Goal: Task Accomplishment & Management: Use online tool/utility

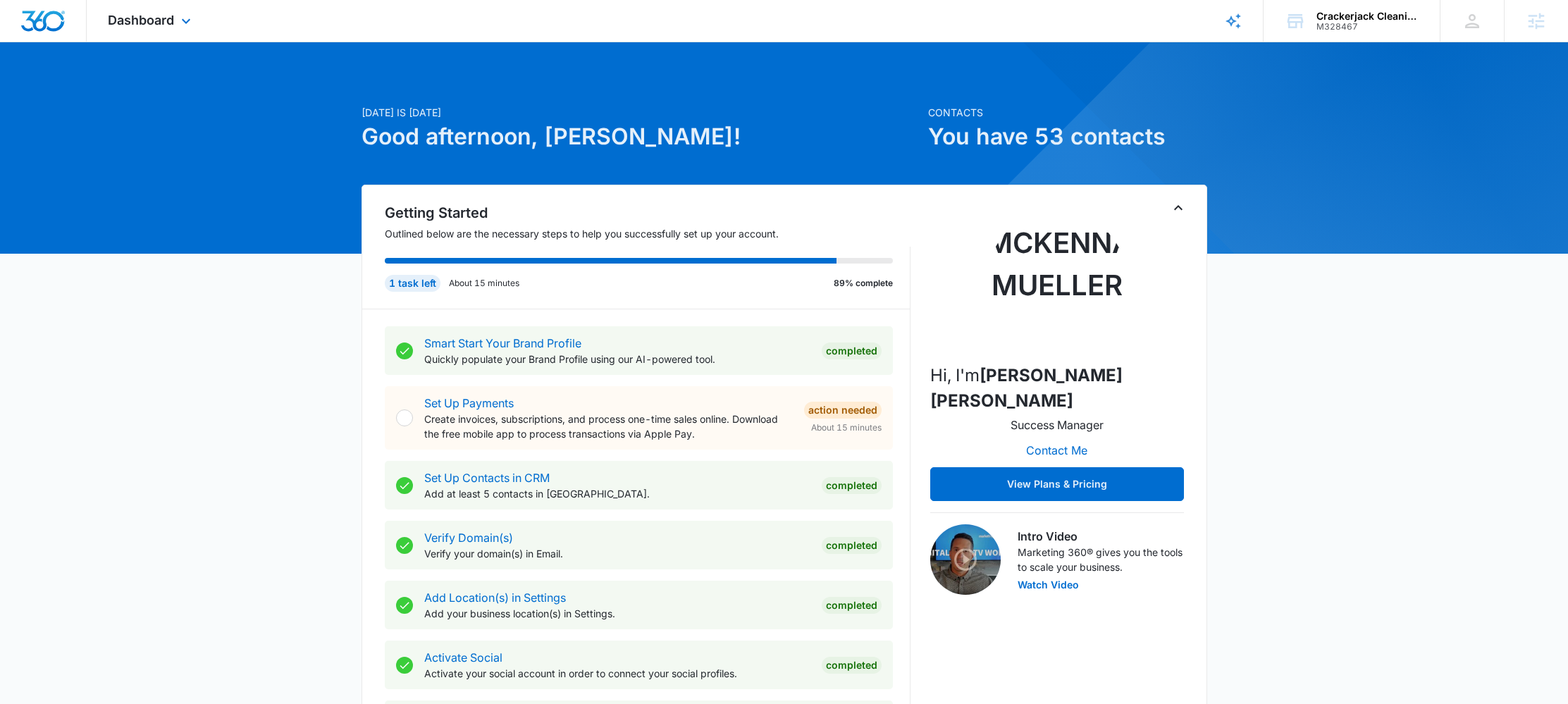
click at [118, 12] on div "Dashboard Apps Reputation Websites Forms CRM Email Social Shop Payments POS Con…" at bounding box center [151, 21] width 129 height 42
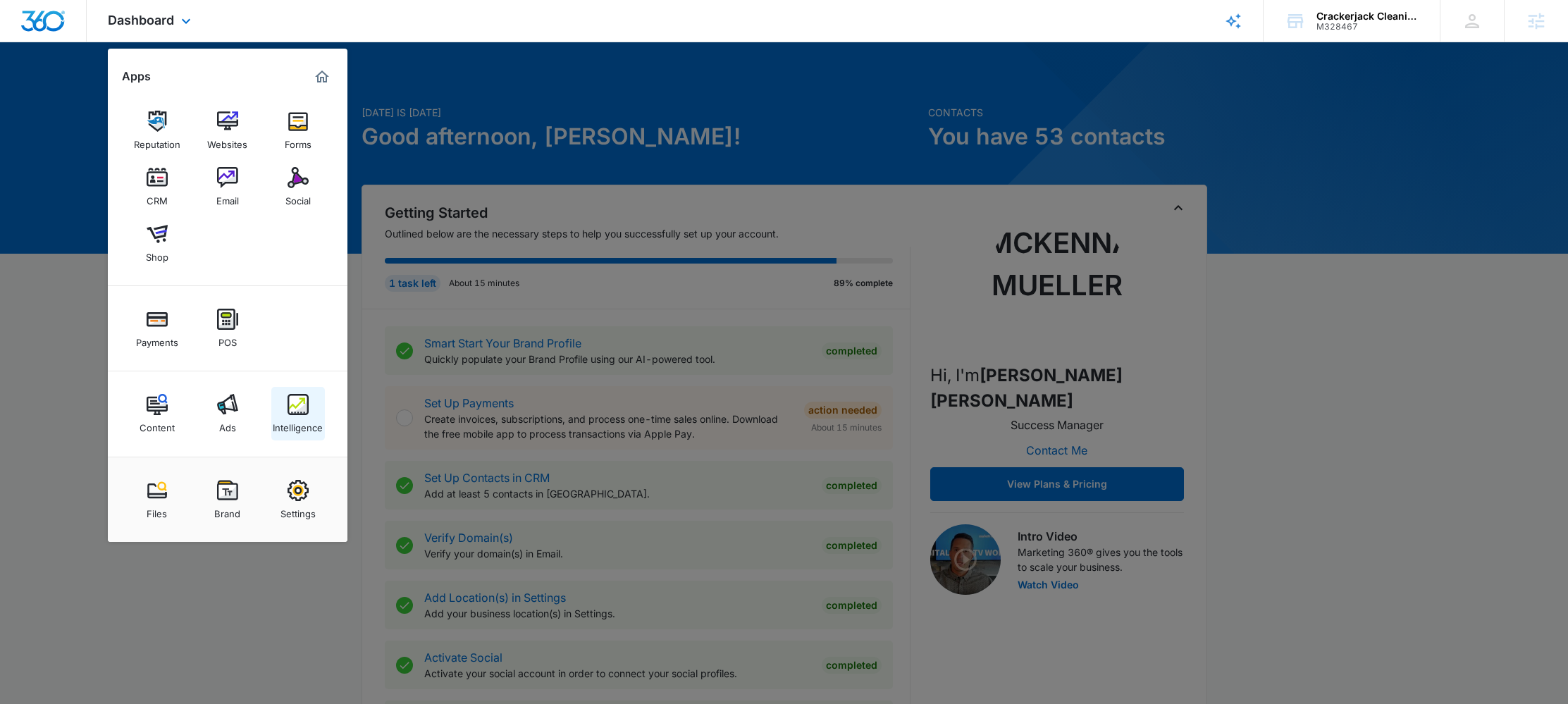
click at [312, 420] on div "Intelligence" at bounding box center [297, 423] width 50 height 18
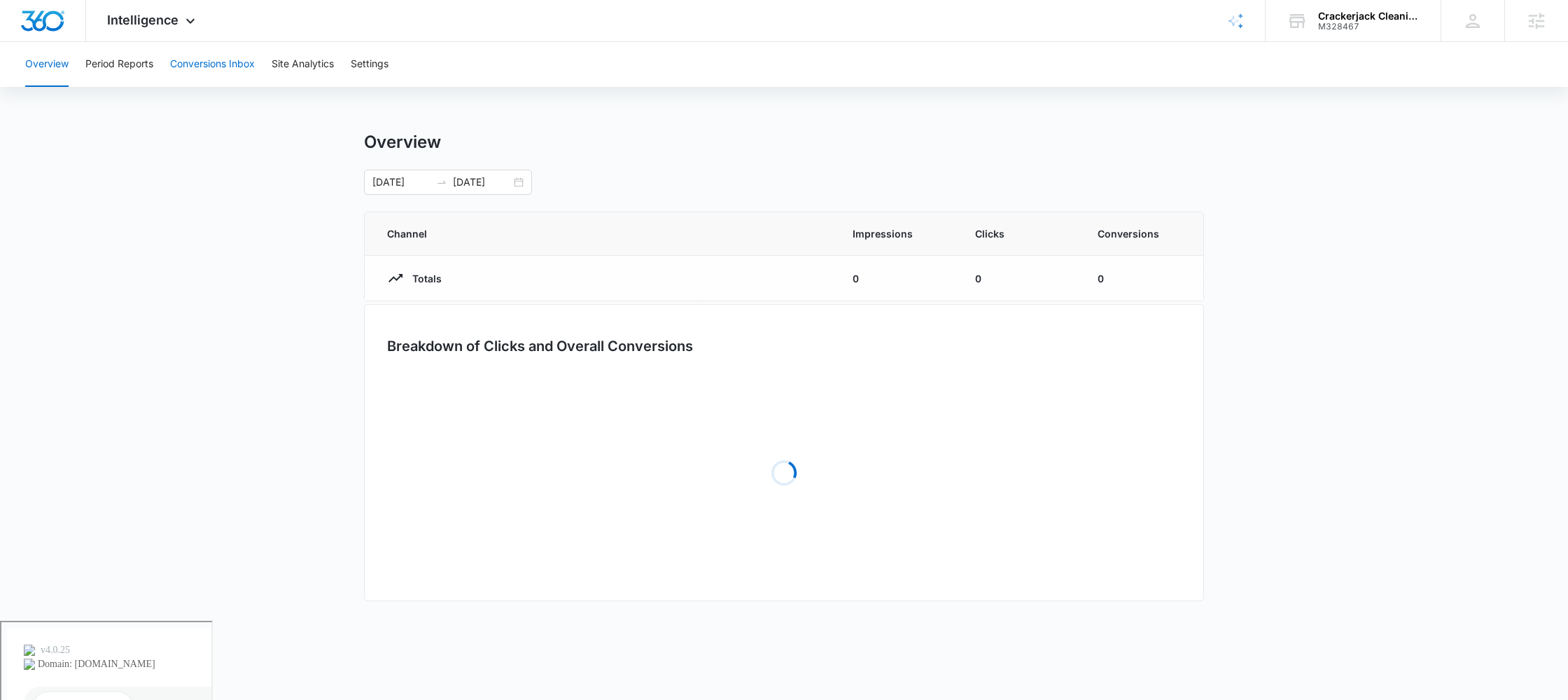
click at [221, 66] on button "Conversions Inbox" at bounding box center [212, 64] width 84 height 45
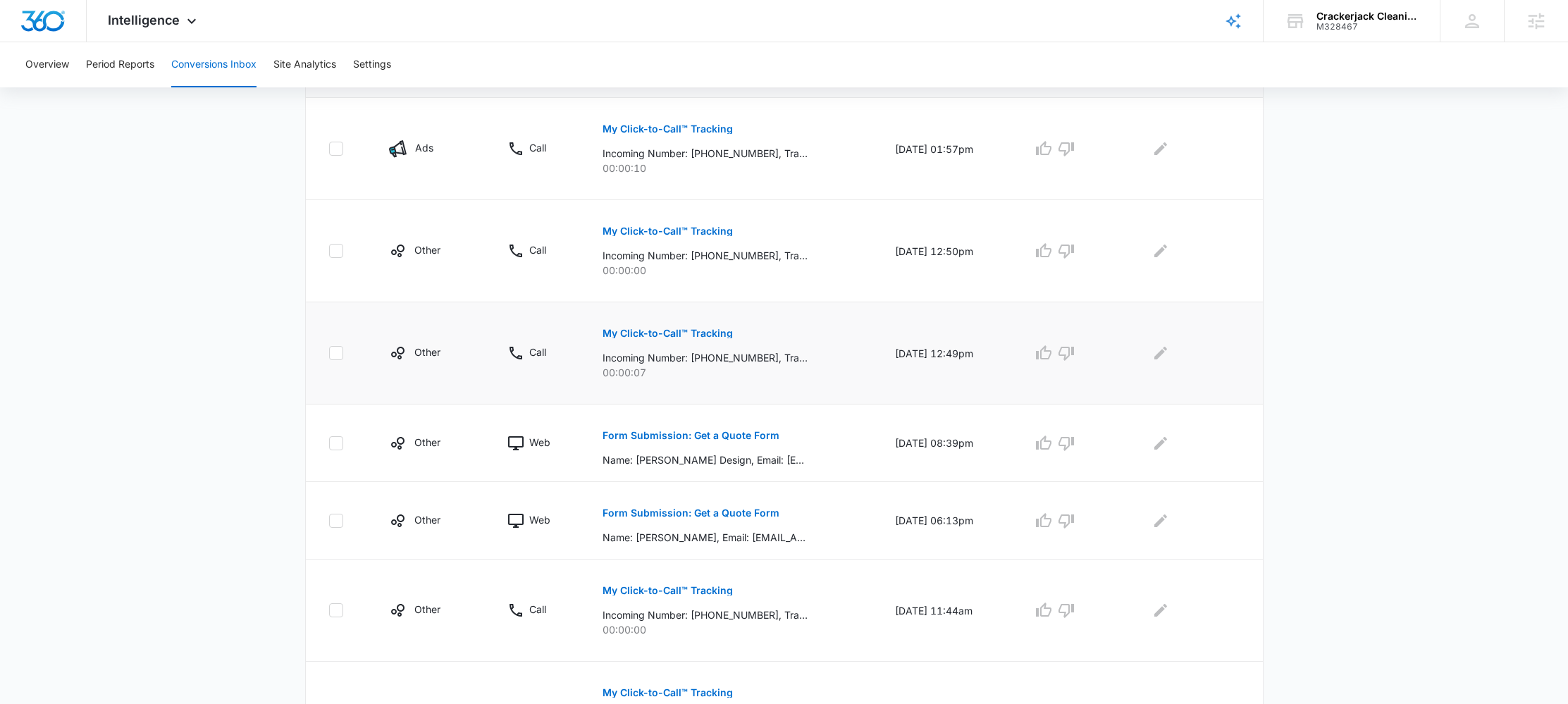
scroll to position [350, 0]
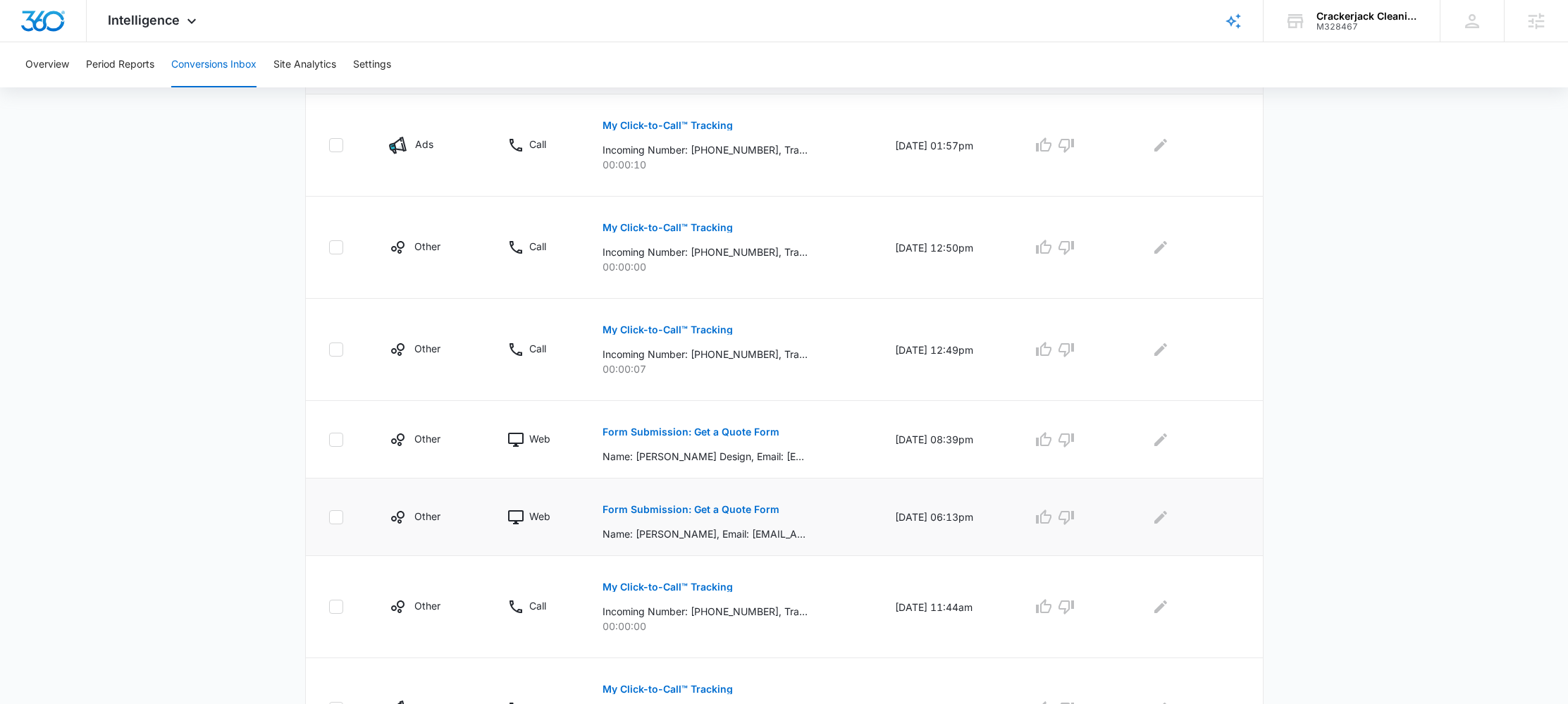
click at [723, 506] on p "Form Submission: Get a Quote Form" at bounding box center [691, 509] width 177 height 10
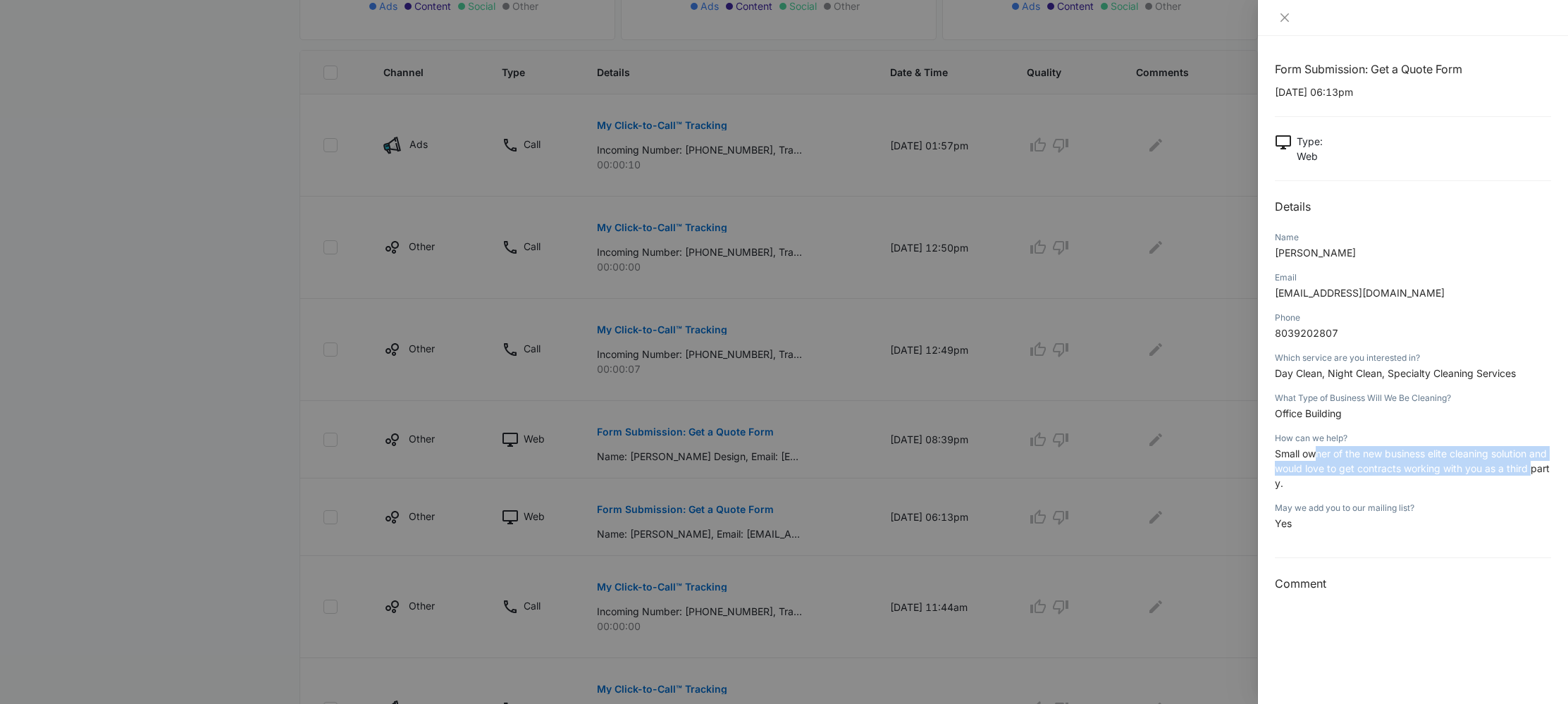
drag, startPoint x: 1332, startPoint y: 456, endPoint x: 1537, endPoint y: 472, distance: 205.6
click at [1537, 472] on span "Small owner of the new business elite cleaning solution and would love to get c…" at bounding box center [1412, 468] width 275 height 42
drag, startPoint x: 1274, startPoint y: 470, endPoint x: 1553, endPoint y: 484, distance: 279.4
click at [1553, 484] on div "Form Submission: Get a Quote Form 09/13/2025 at 06:13pm Type : Web Details Name…" at bounding box center [1412, 370] width 311 height 668
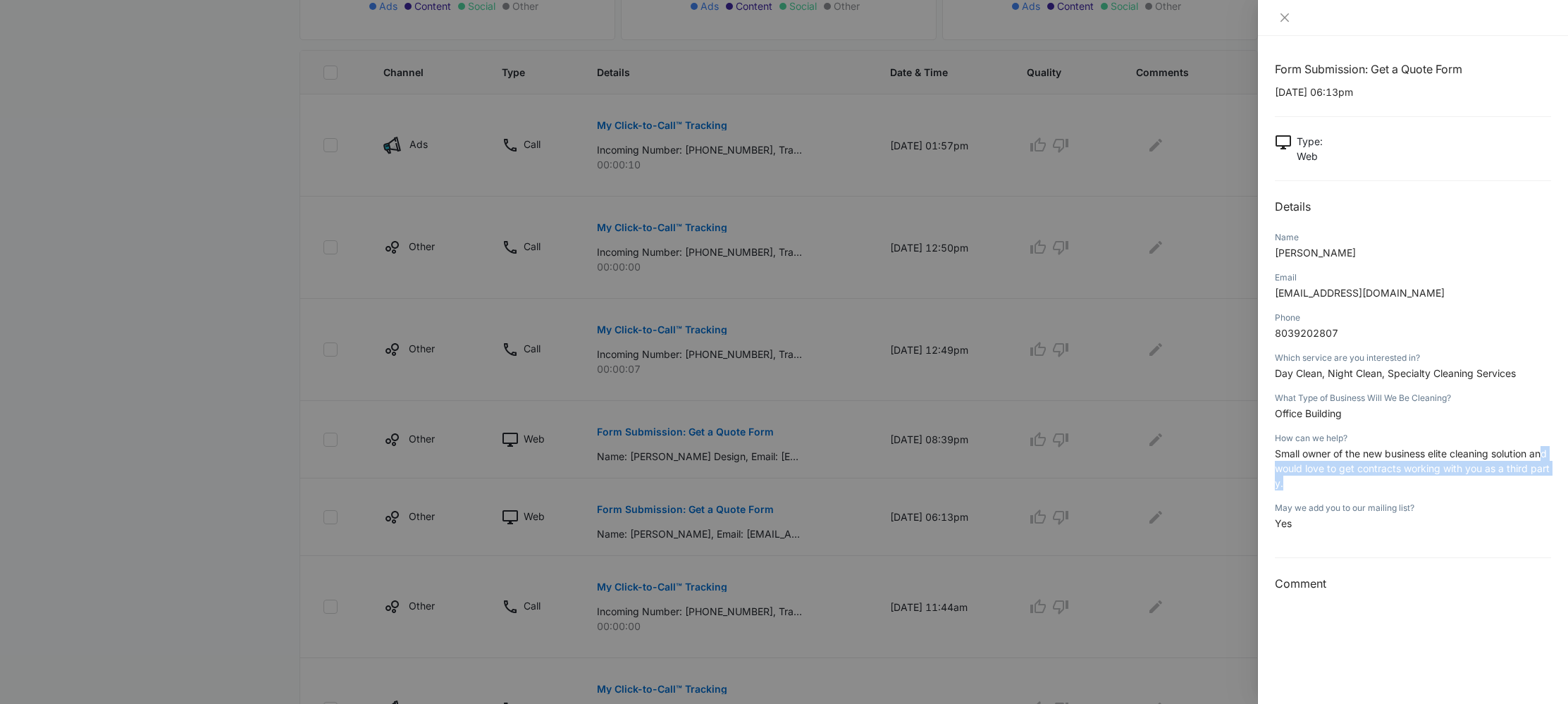
click at [1522, 483] on p "Small owner of the new business elite cleaning solution and would love to get c…" at bounding box center [1412, 468] width 276 height 44
drag, startPoint x: 1290, startPoint y: 458, endPoint x: 1539, endPoint y: 460, distance: 249.0
click at [1539, 460] on p "Small owner of the new business elite cleaning solution and would love to get c…" at bounding box center [1412, 468] width 276 height 44
drag, startPoint x: 1376, startPoint y: 460, endPoint x: 1526, endPoint y: 460, distance: 150.0
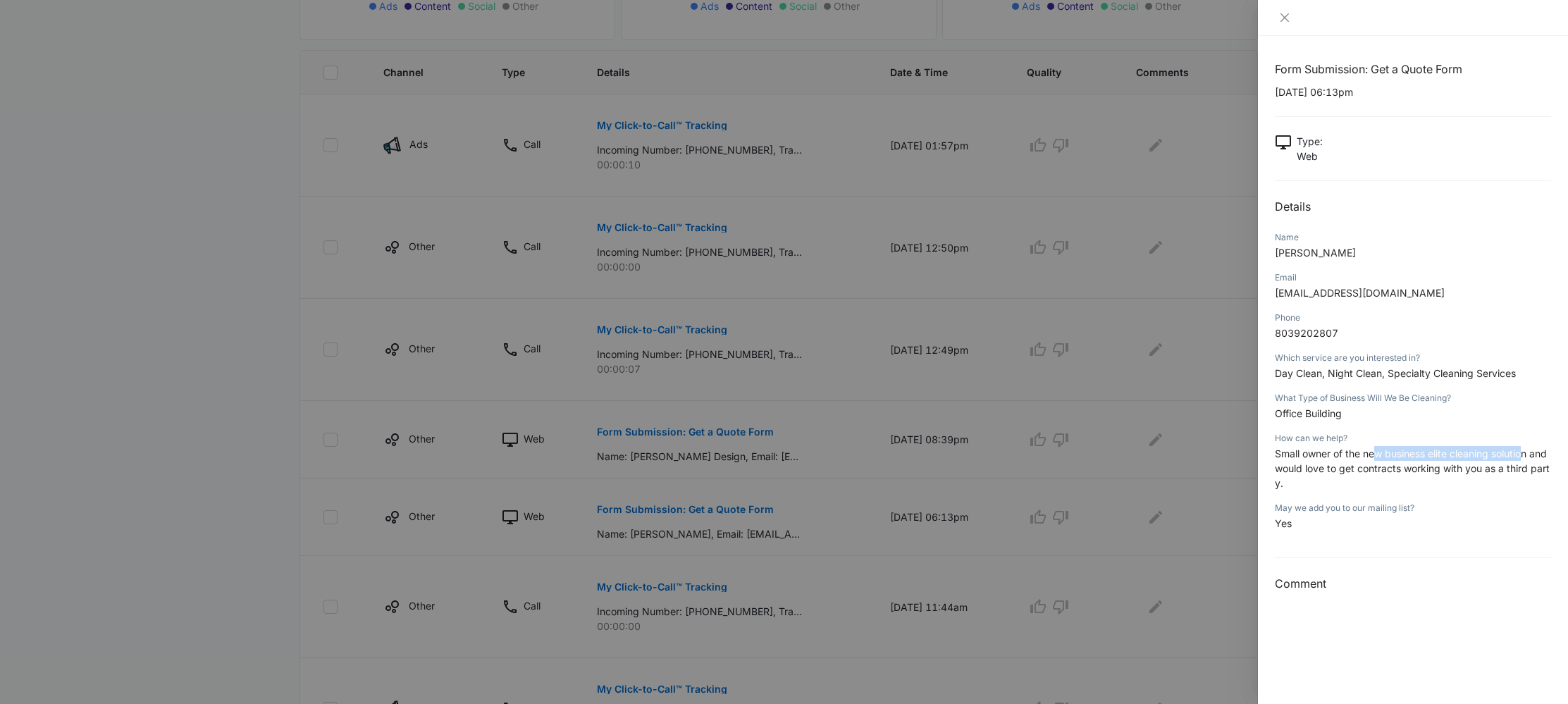
click at [1526, 460] on p "Small owner of the new business elite cleaning solution and would love to get c…" at bounding box center [1412, 468] width 276 height 44
drag, startPoint x: 1306, startPoint y: 474, endPoint x: 1500, endPoint y: 472, distance: 194.0
click at [1500, 472] on span "Small owner of the new business elite cleaning solution and would love to get c…" at bounding box center [1412, 468] width 275 height 42
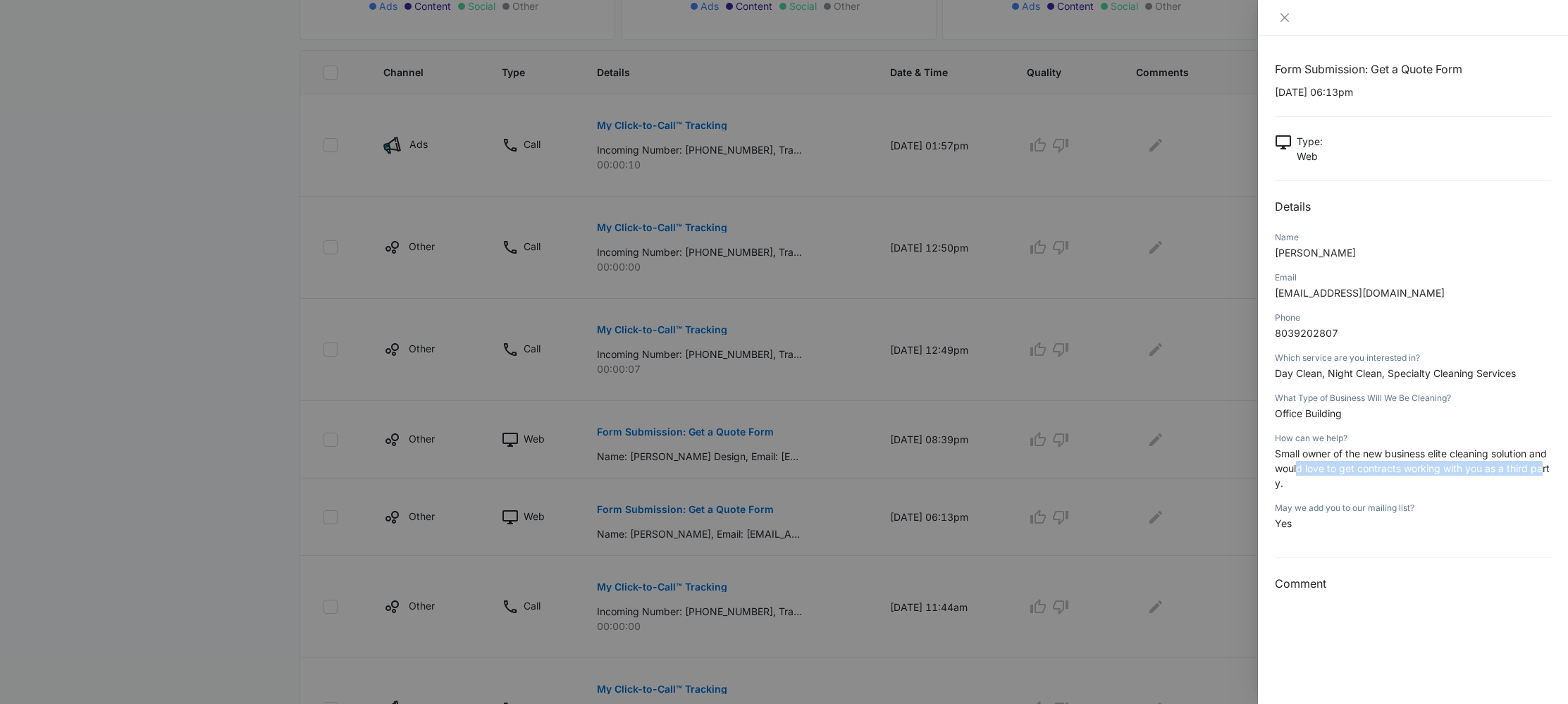
drag, startPoint x: 1309, startPoint y: 470, endPoint x: 1554, endPoint y: 470, distance: 245.0
click at [1554, 470] on div "Form Submission: Get a Quote Form 09/13/2025 at 06:13pm Type : Web Details Name…" at bounding box center [1412, 370] width 311 height 668
click at [1289, 16] on icon "close" at bounding box center [1285, 18] width 11 height 11
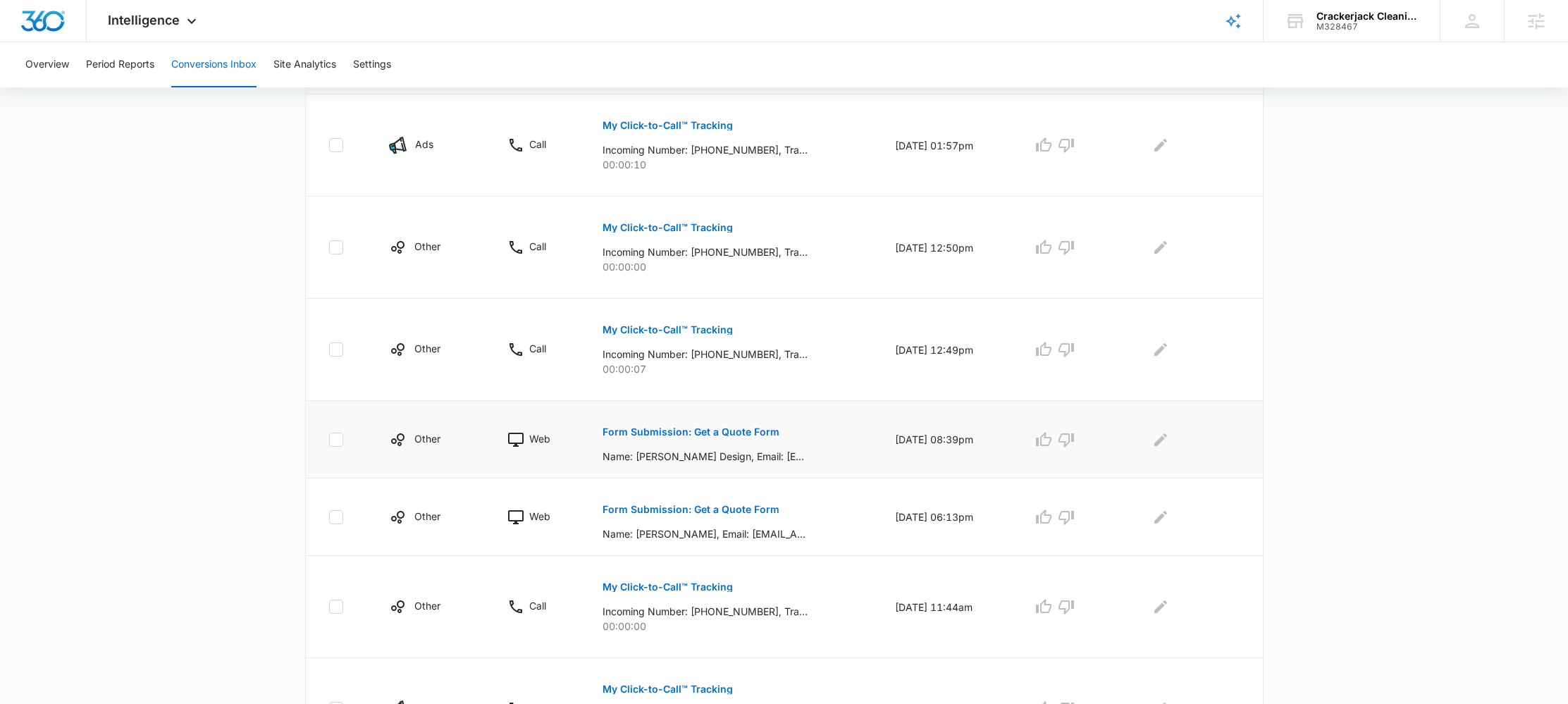
click at [687, 434] on p "Form Submission: Get a Quote Form" at bounding box center [691, 432] width 177 height 10
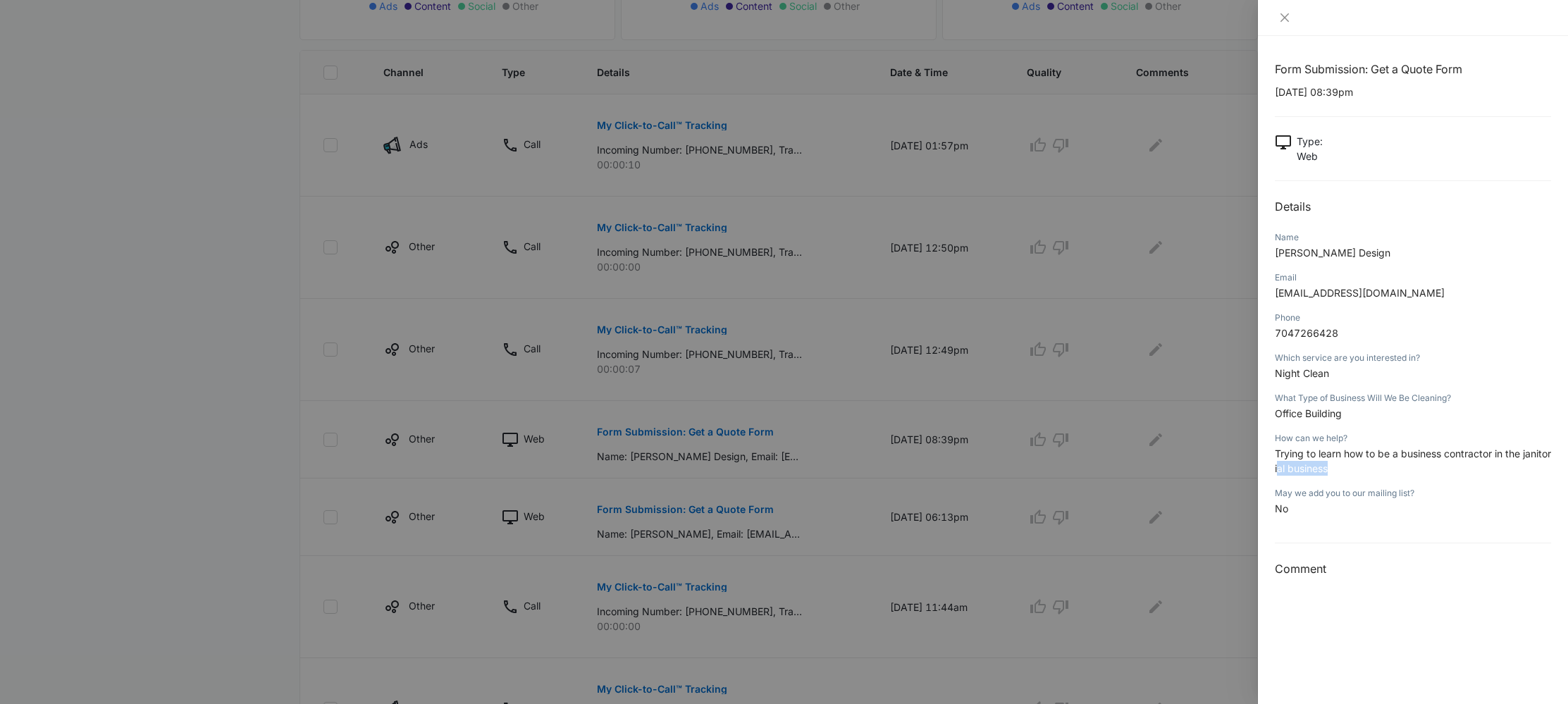
drag, startPoint x: 1280, startPoint y: 463, endPoint x: 1469, endPoint y: 462, distance: 189.0
click at [1469, 462] on p "Trying to learn how to be a business contractor in the janitorial business" at bounding box center [1412, 460] width 276 height 30
click at [1290, 14] on icon "close" at bounding box center [1285, 18] width 11 height 11
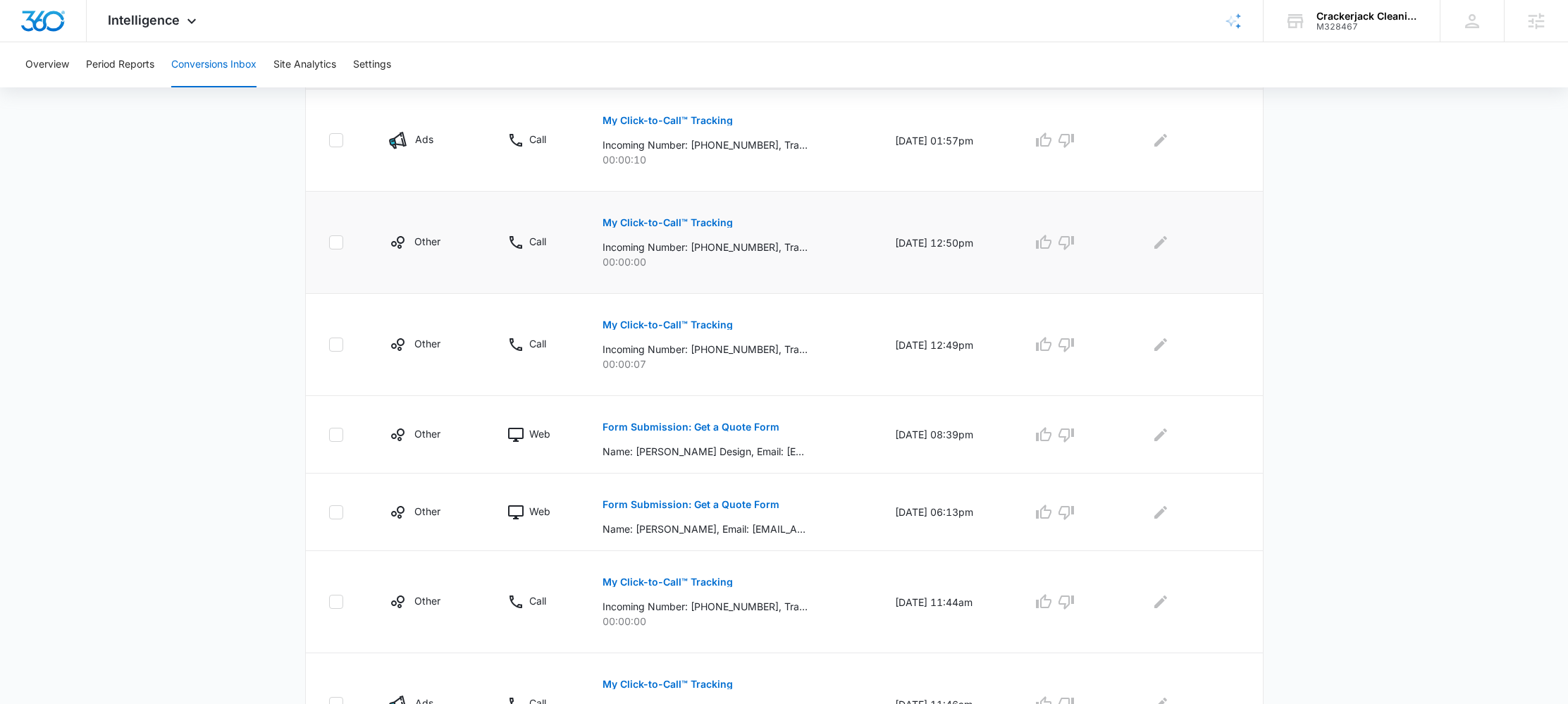
scroll to position [512, 0]
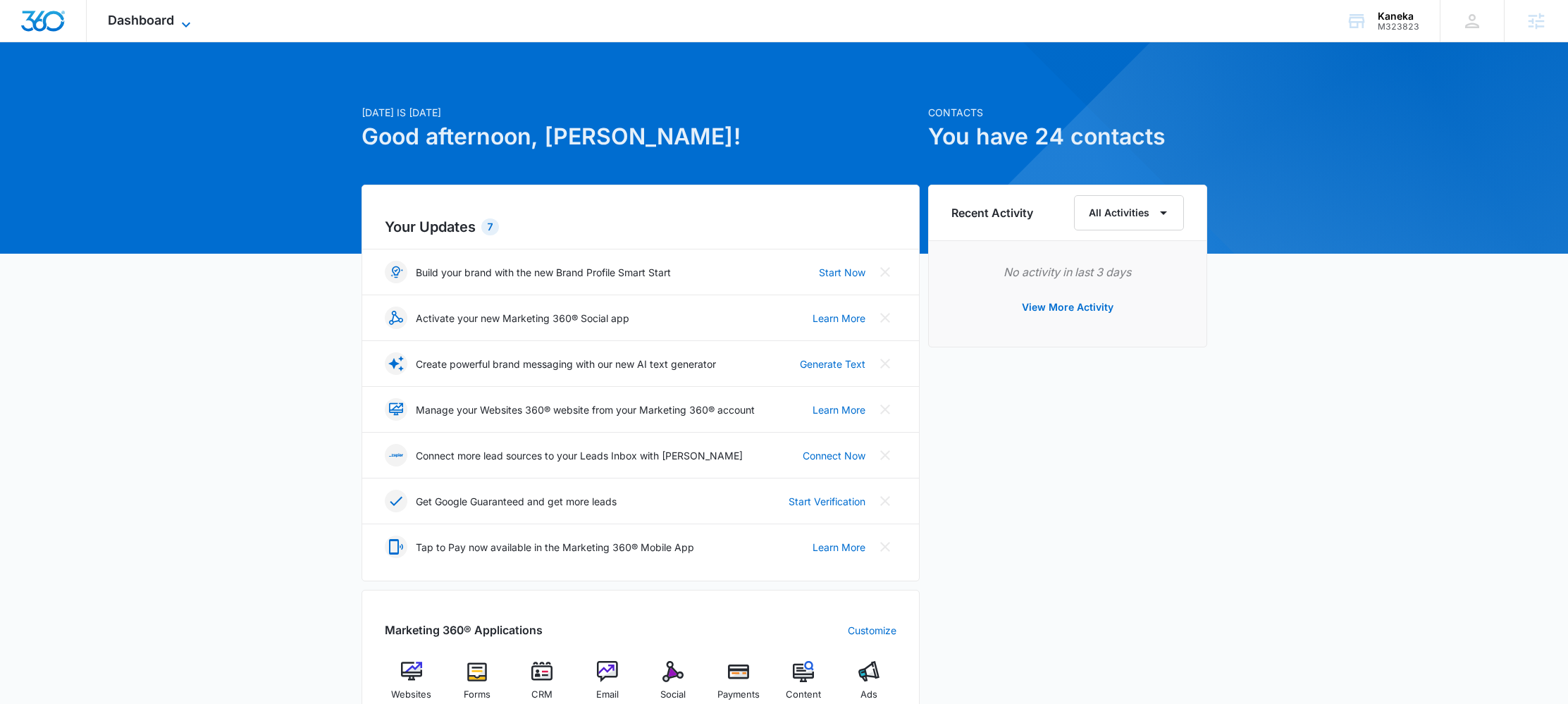
click at [143, 25] on span "Dashboard" at bounding box center [140, 19] width 66 height 14
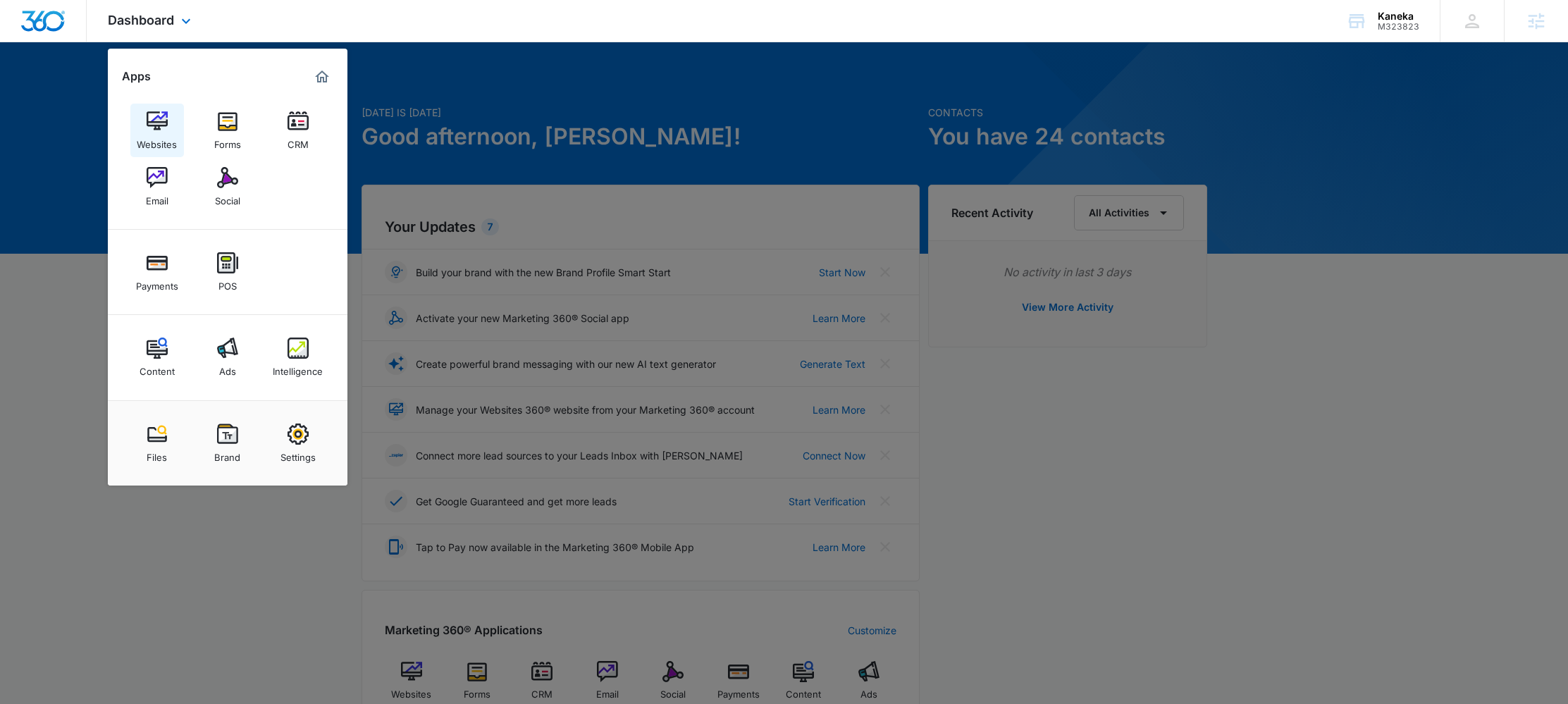
click at [153, 148] on div "Websites" at bounding box center [157, 140] width 40 height 18
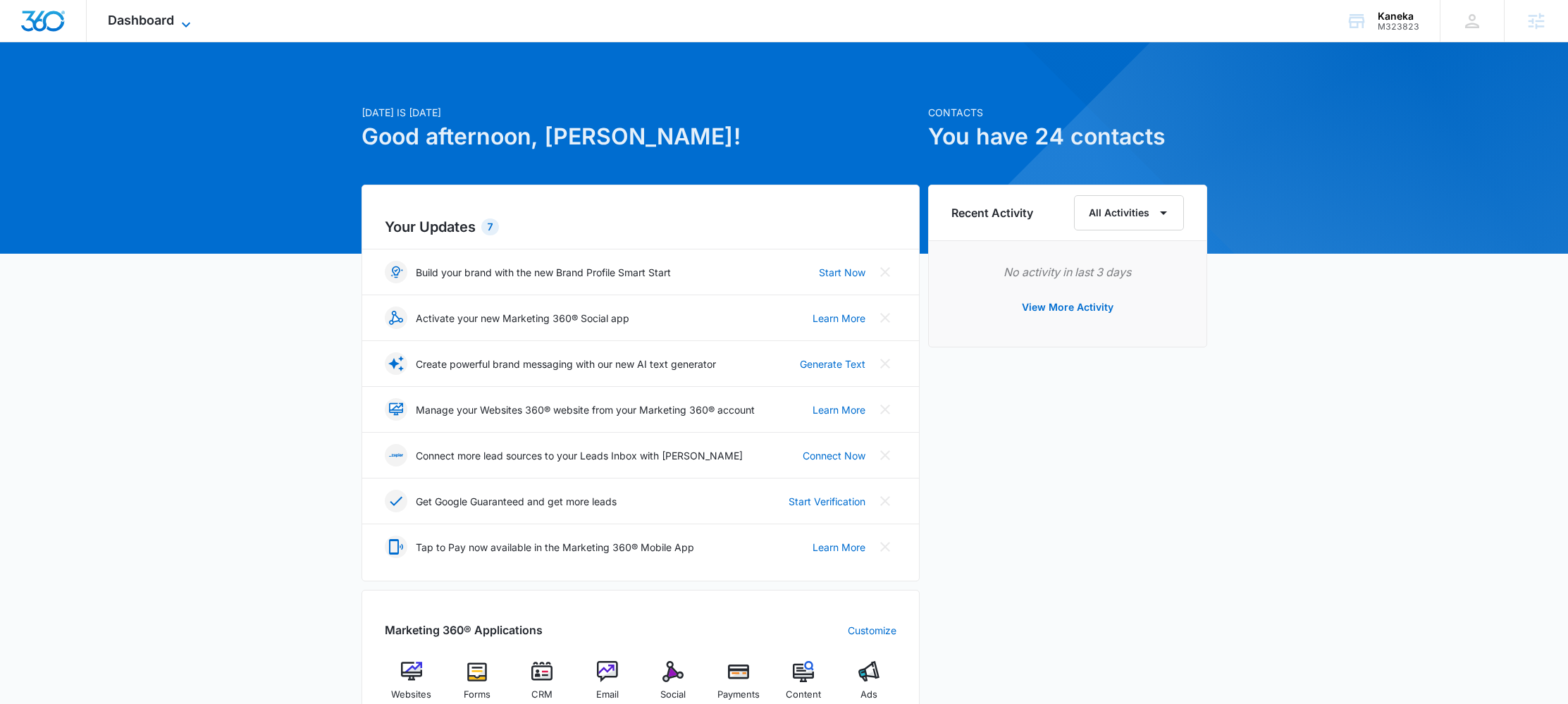
click at [127, 16] on span "Dashboard" at bounding box center [140, 19] width 66 height 14
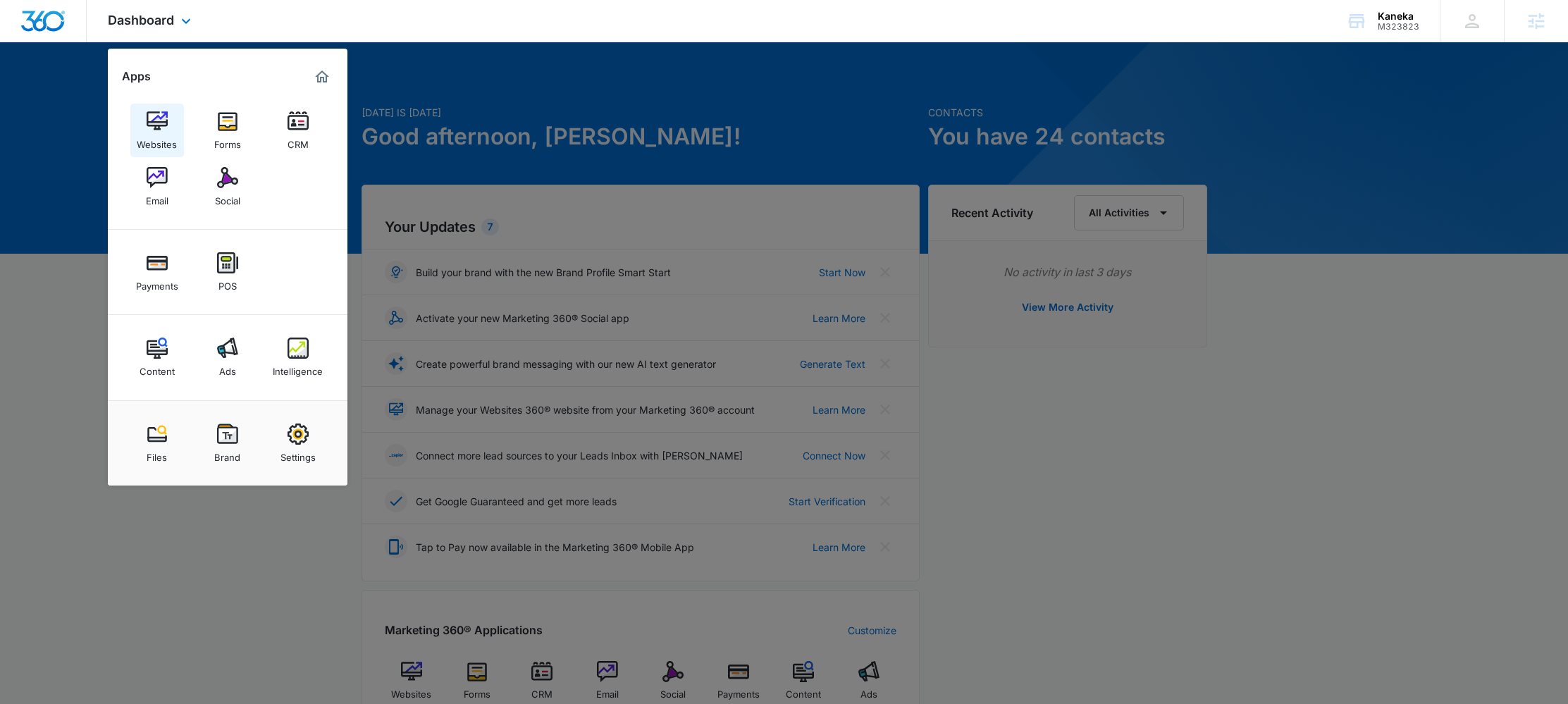
click at [176, 121] on link "Websites" at bounding box center [157, 130] width 54 height 53
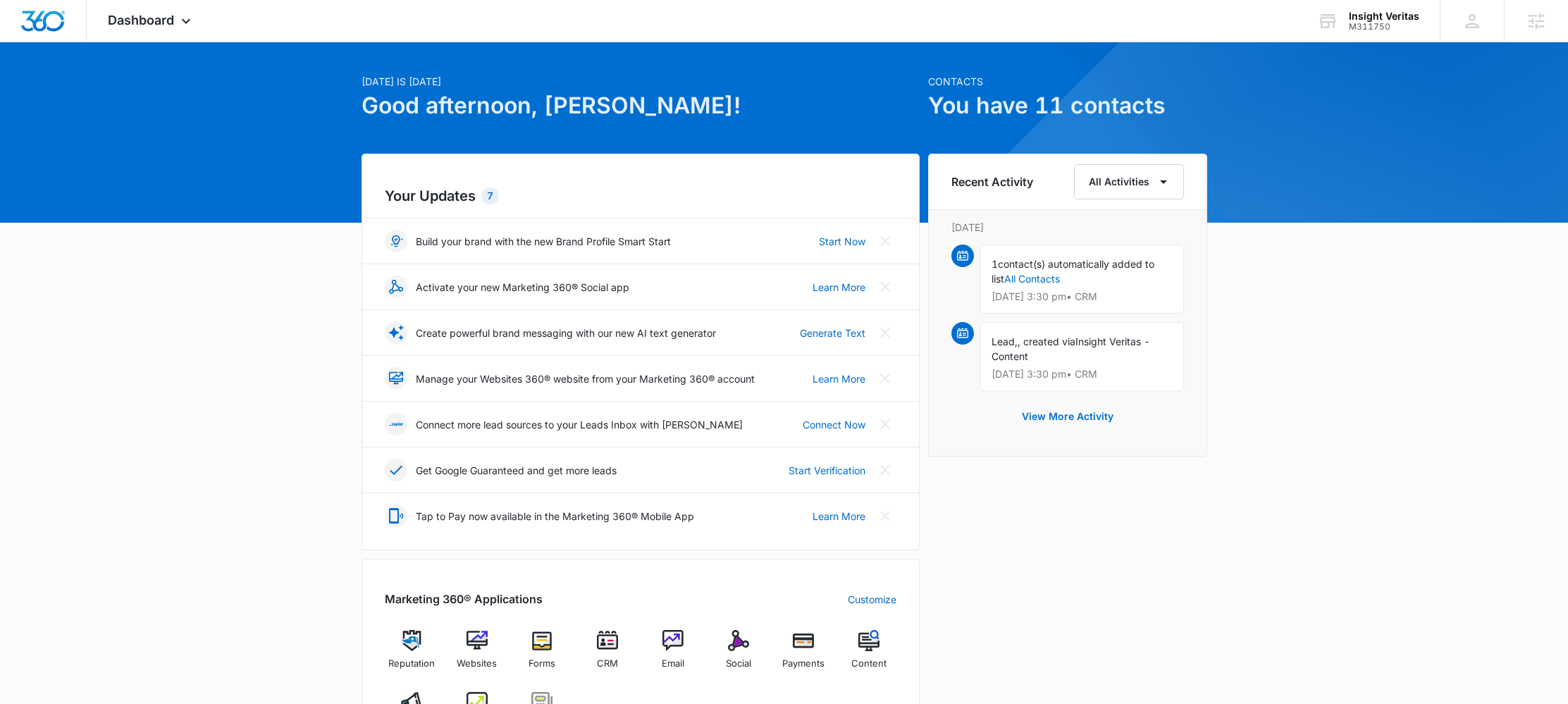
scroll to position [53, 0]
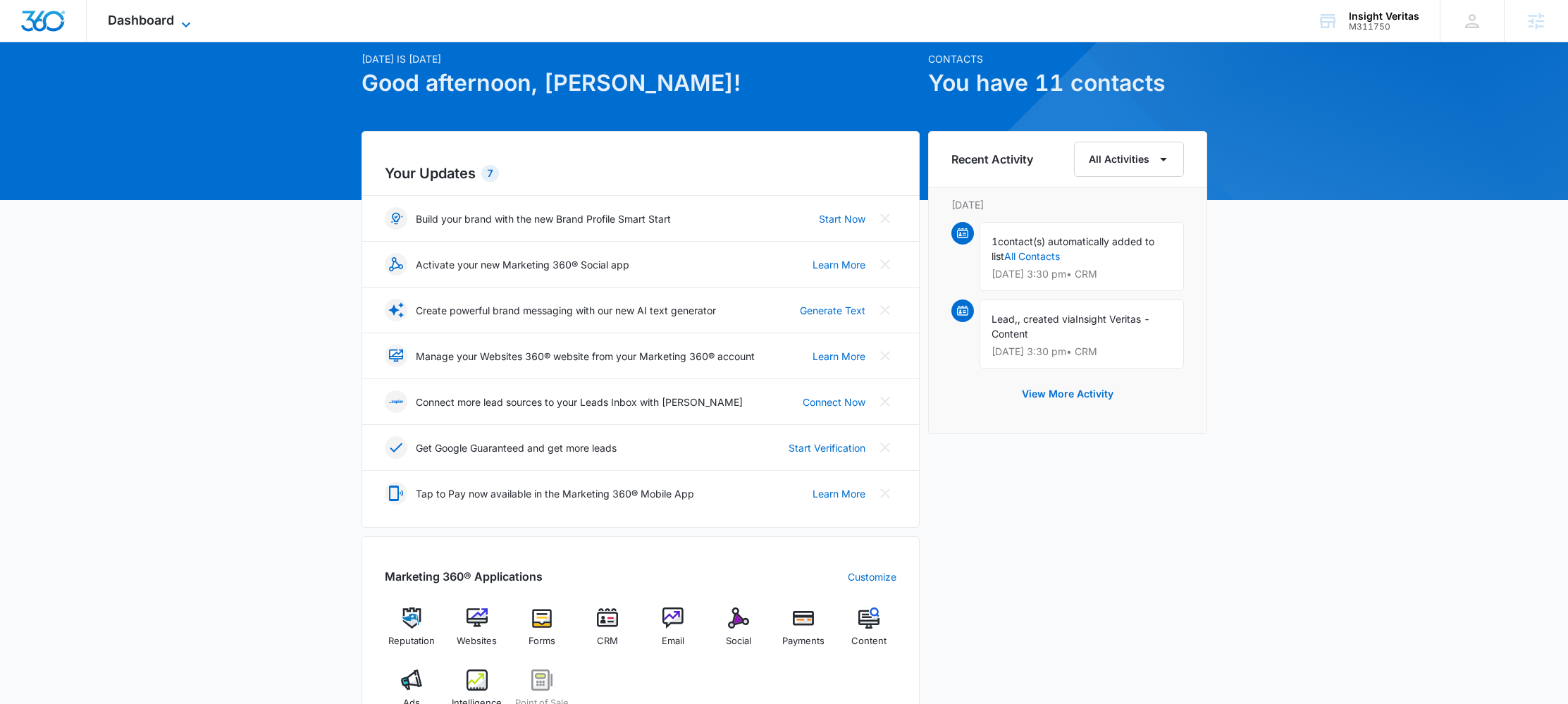
click at [127, 23] on span "Dashboard" at bounding box center [140, 19] width 66 height 14
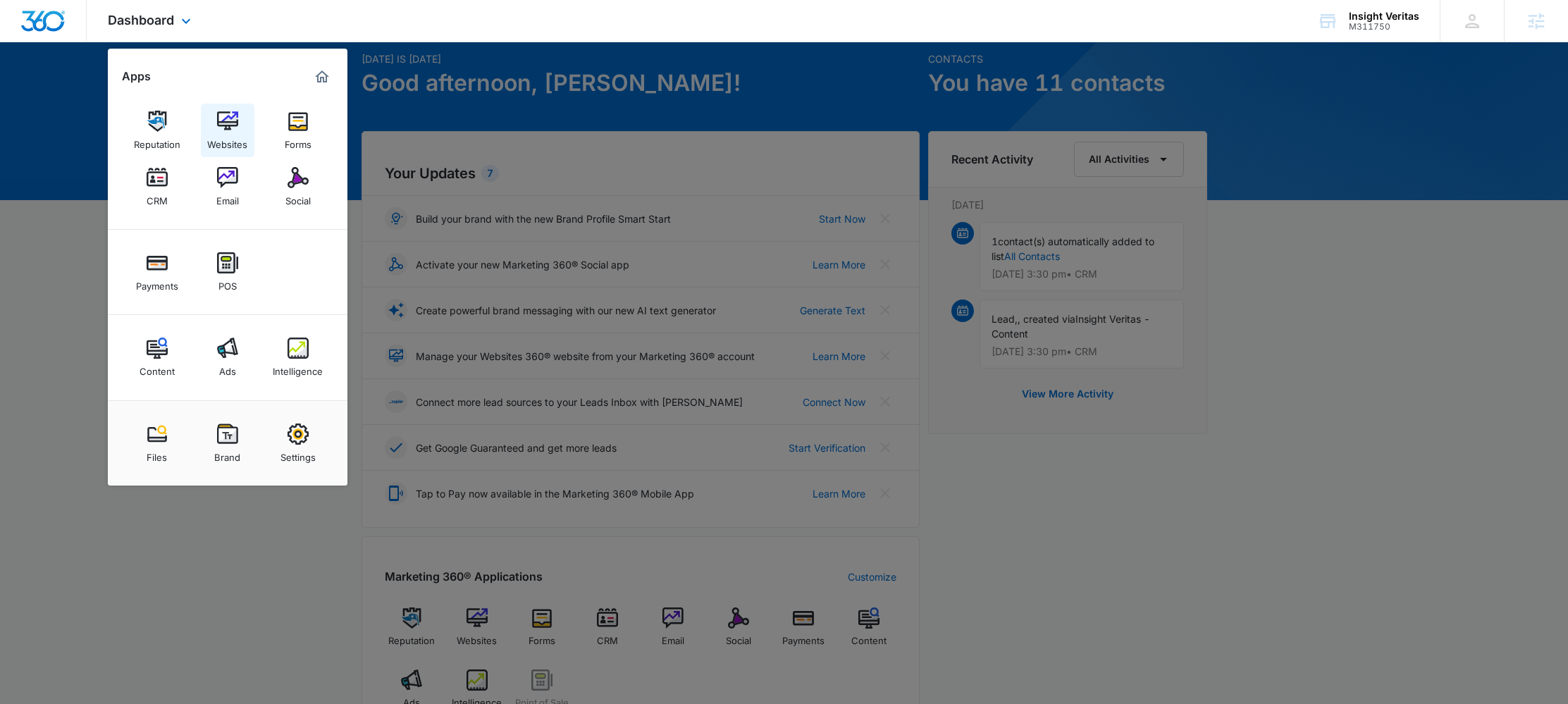
click at [219, 127] on img at bounding box center [227, 121] width 21 height 21
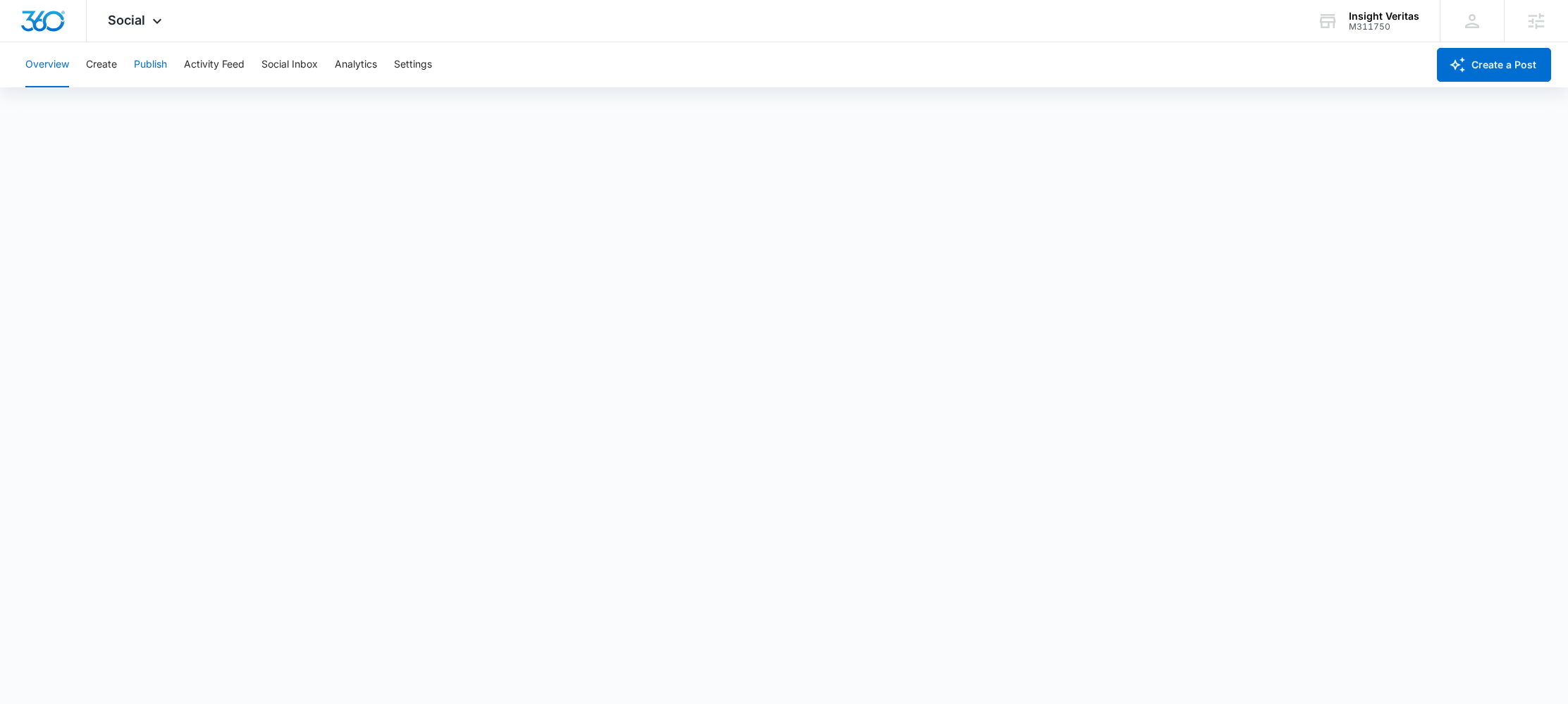
click at [148, 63] on button "Publish" at bounding box center [150, 64] width 33 height 45
click at [92, 64] on button "Create" at bounding box center [101, 64] width 31 height 45
click at [146, 120] on button "Approvals" at bounding box center [137, 107] width 47 height 39
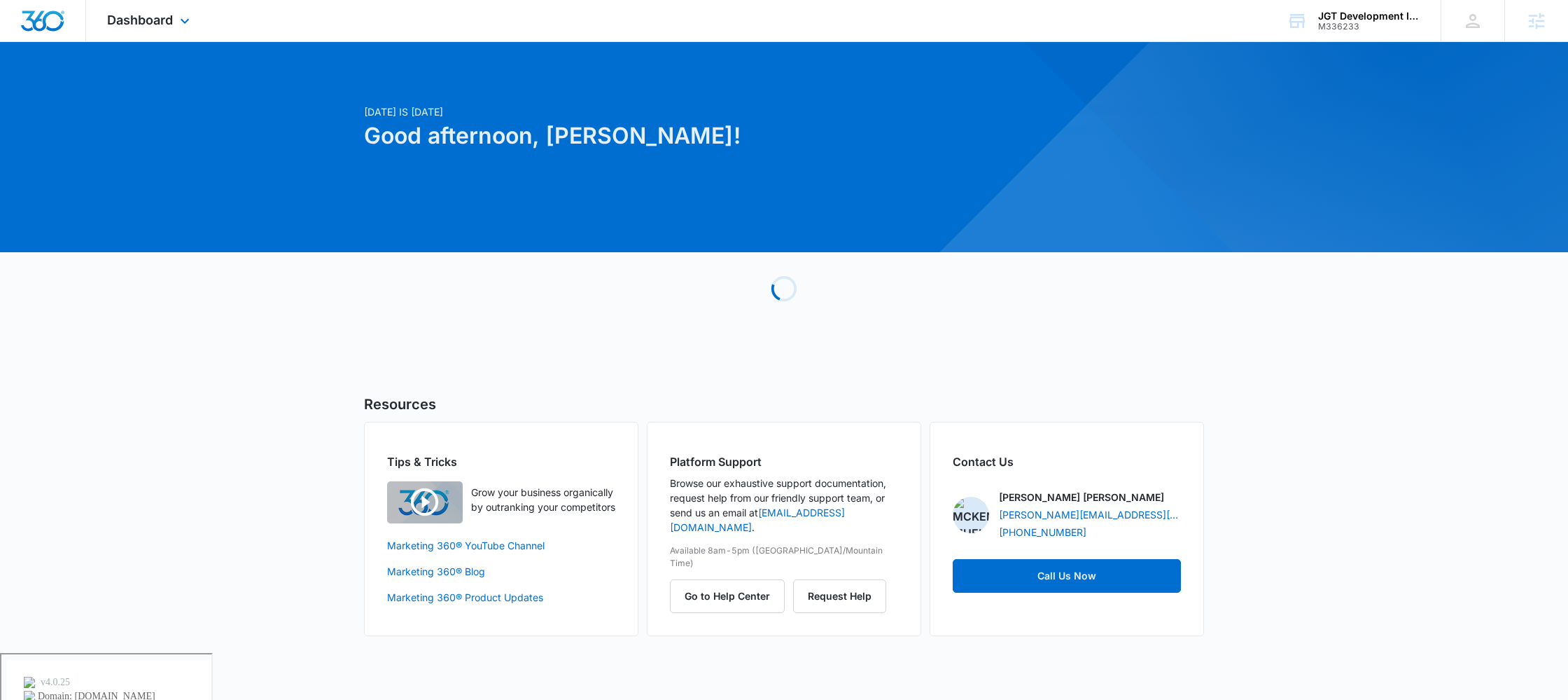
click at [151, 11] on div "Dashboard Apps Reputation Websites Forms CRM Email Social POS Content Ads Intel…" at bounding box center [150, 21] width 128 height 42
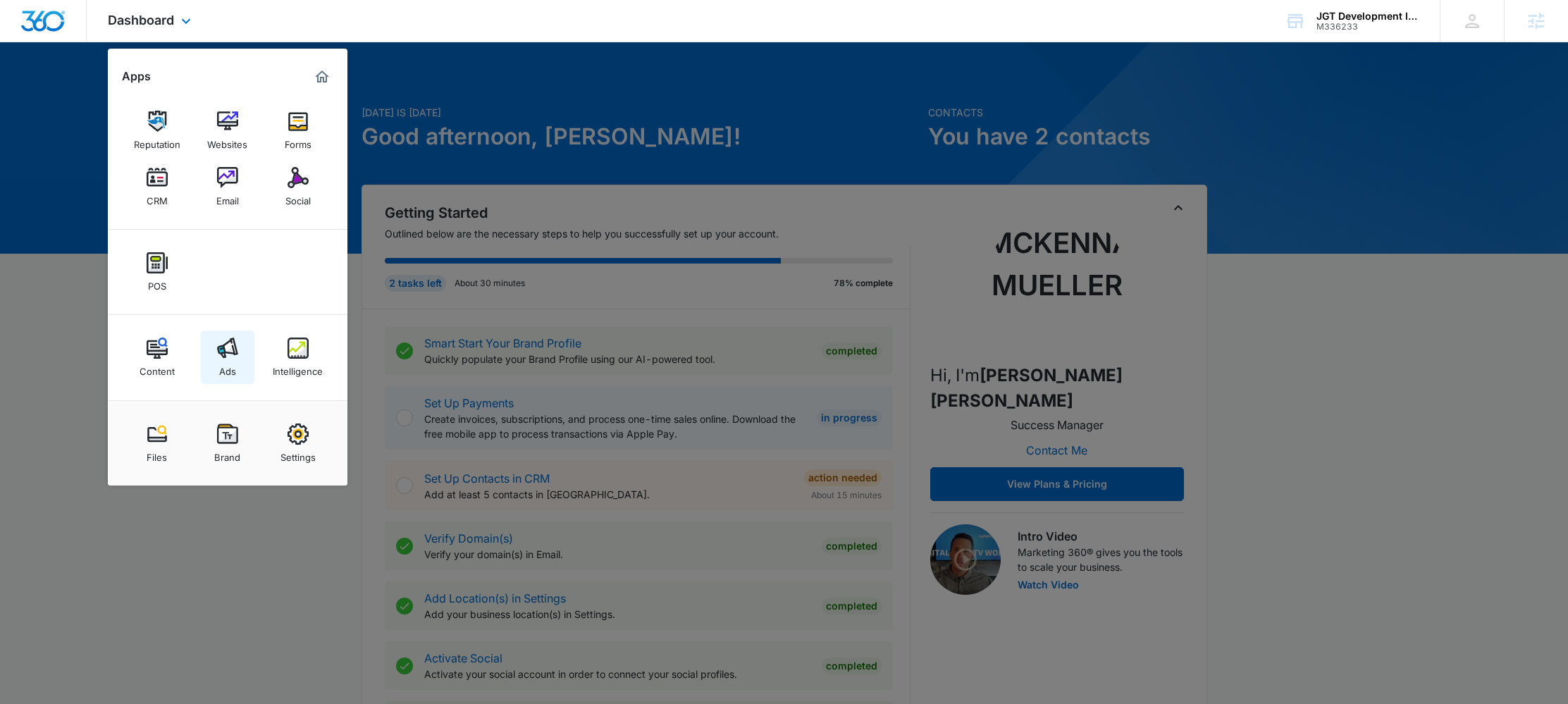
click at [235, 348] on img at bounding box center [227, 348] width 21 height 21
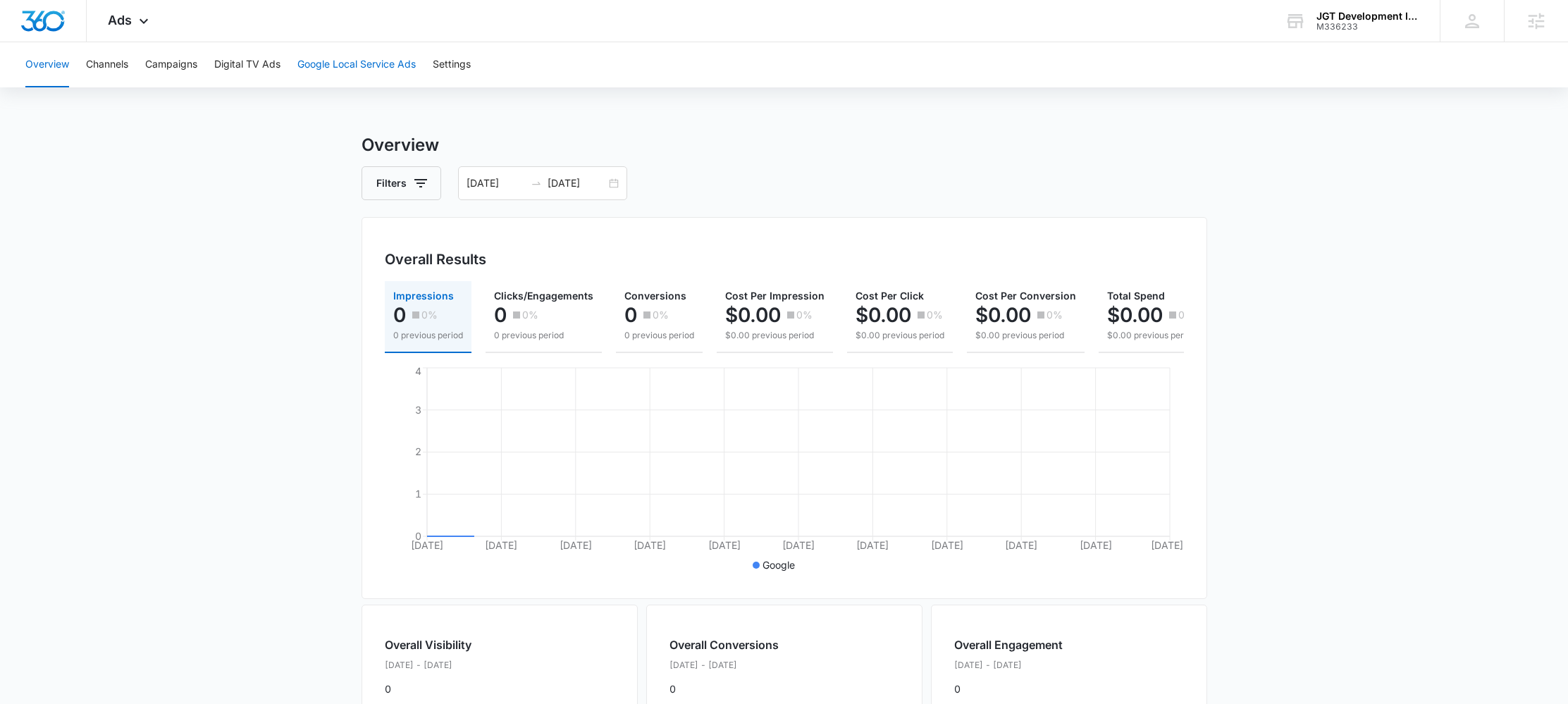
click at [333, 57] on button "Google Local Service Ads" at bounding box center [356, 64] width 118 height 45
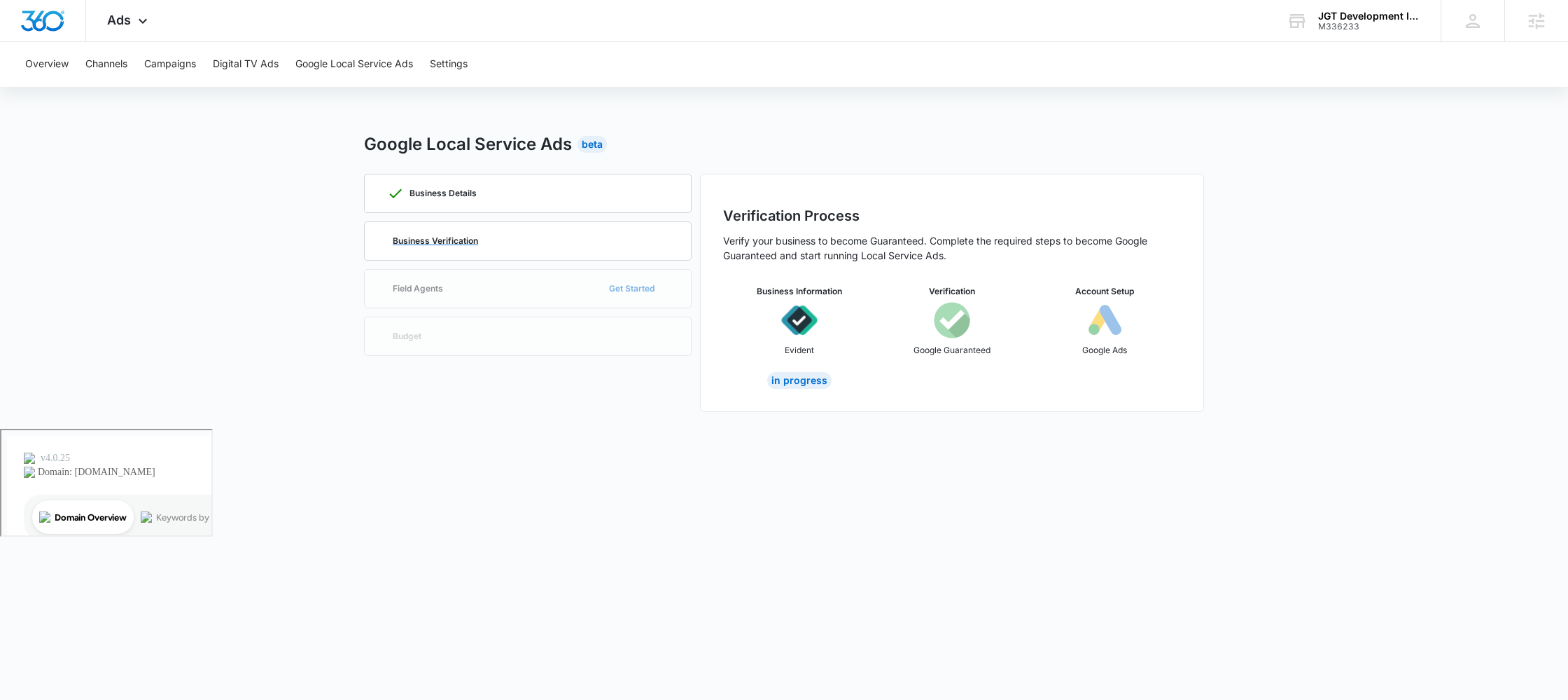
click at [461, 240] on p "Business Verification" at bounding box center [436, 240] width 85 height 9
